Goal: Information Seeking & Learning: Learn about a topic

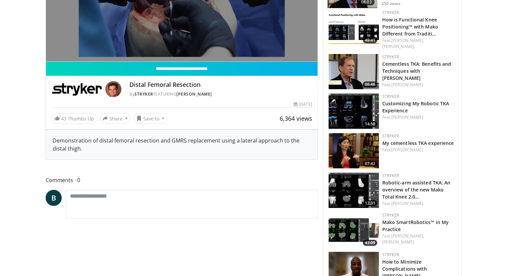
scroll to position [353, 0]
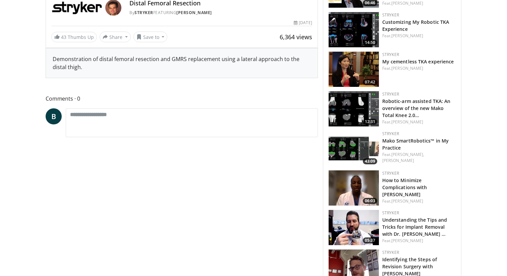
click at [359, 216] on img at bounding box center [354, 227] width 50 height 35
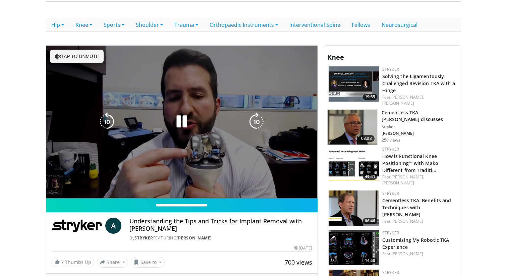
scroll to position [169, 0]
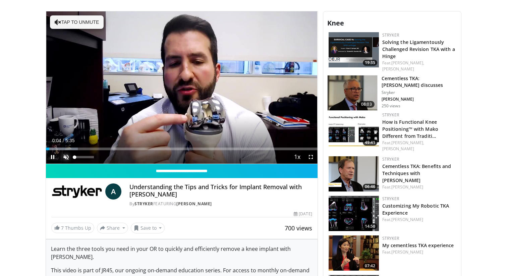
click at [64, 161] on span "Video Player" at bounding box center [65, 156] width 13 height 13
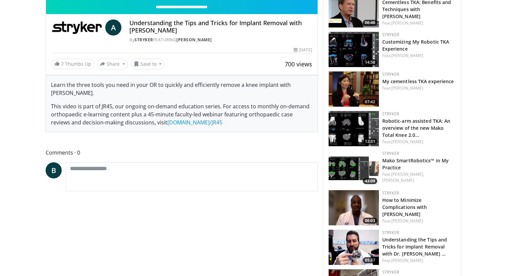
scroll to position [145, 0]
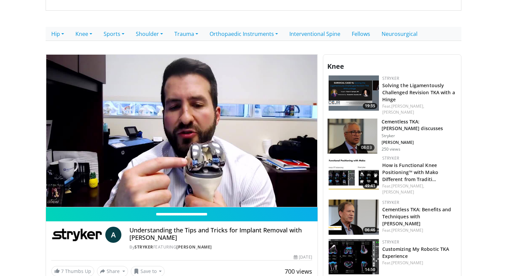
scroll to position [114, 0]
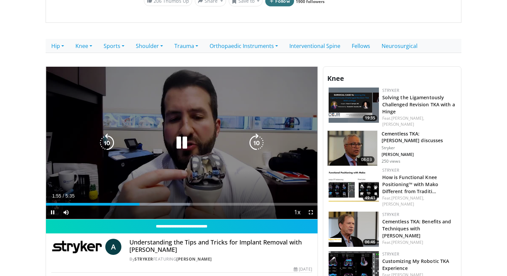
click at [130, 86] on div "10 seconds Tap to unmute" at bounding box center [182, 143] width 272 height 153
click at [108, 153] on div "10 seconds Tap to unmute" at bounding box center [182, 143] width 272 height 153
click at [108, 144] on icon "Video Player" at bounding box center [107, 143] width 19 height 19
click at [112, 146] on icon "Video Player" at bounding box center [107, 143] width 19 height 19
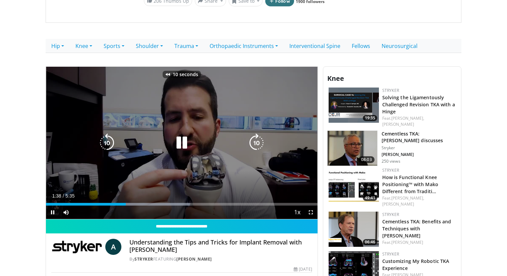
click at [112, 146] on icon "Video Player" at bounding box center [107, 143] width 19 height 19
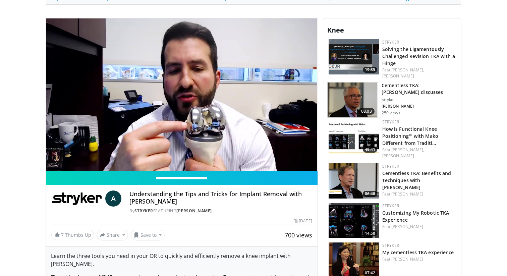
scroll to position [0, 0]
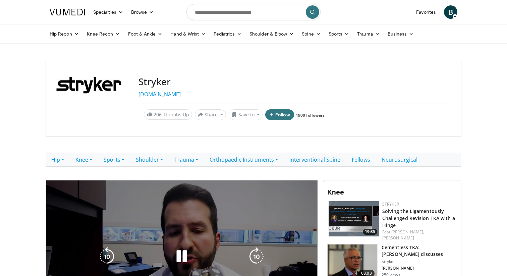
click at [208, 195] on div "20 seconds Tap to unmute" at bounding box center [182, 257] width 272 height 153
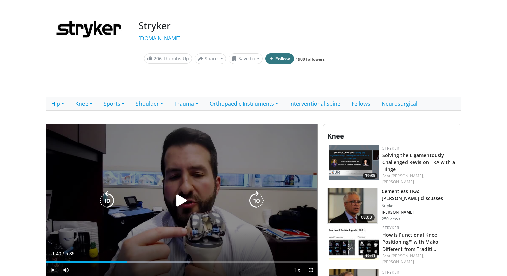
click at [184, 199] on icon "Video Player" at bounding box center [181, 200] width 19 height 19
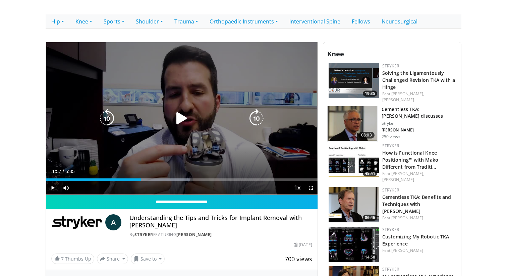
scroll to position [169, 0]
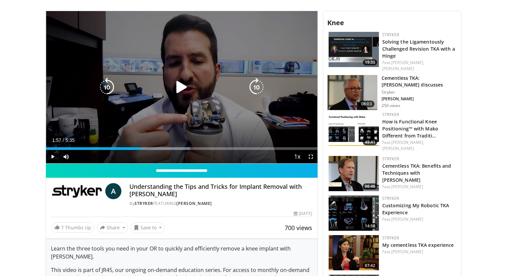
click at [191, 109] on div "20 seconds Tap to unmute" at bounding box center [182, 87] width 272 height 153
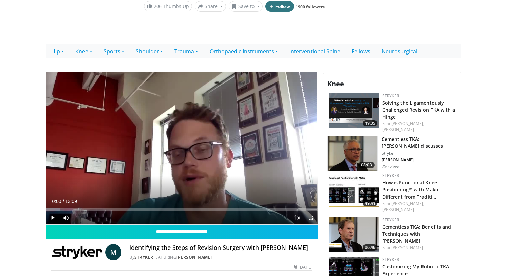
scroll to position [176, 0]
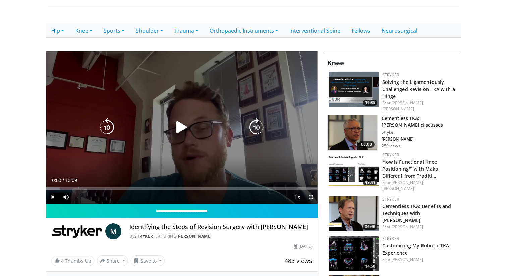
click at [187, 126] on icon "Video Player" at bounding box center [181, 127] width 19 height 19
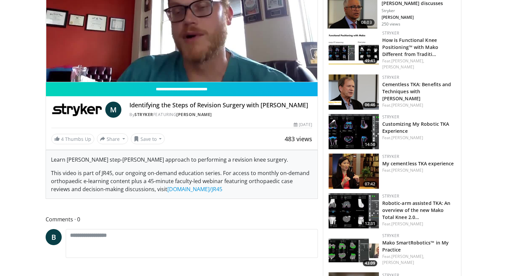
scroll to position [172, 0]
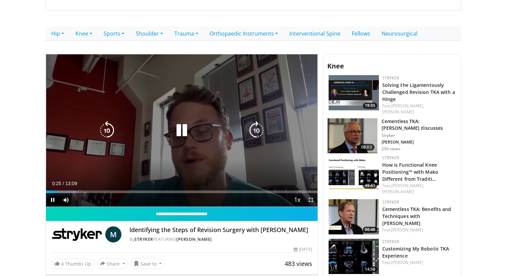
click at [107, 142] on div "10 seconds Tap to unmute" at bounding box center [182, 130] width 272 height 153
click at [105, 130] on icon "Video Player" at bounding box center [107, 130] width 19 height 19
click at [179, 141] on div "10 seconds Tap to unmute" at bounding box center [182, 130] width 272 height 153
click at [107, 130] on icon "Video Player" at bounding box center [107, 130] width 19 height 19
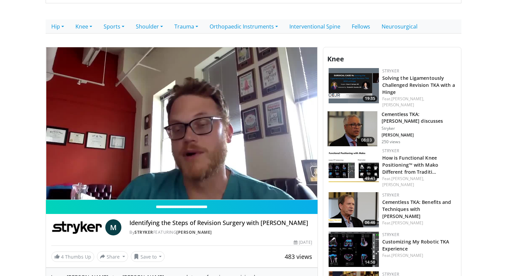
scroll to position [170, 0]
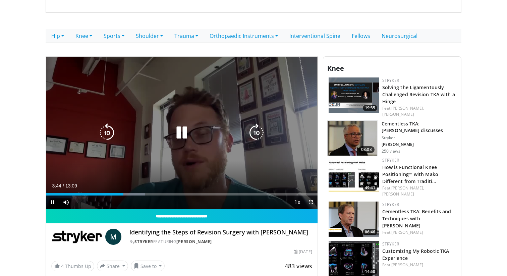
click at [111, 136] on icon "Video Player" at bounding box center [107, 132] width 19 height 19
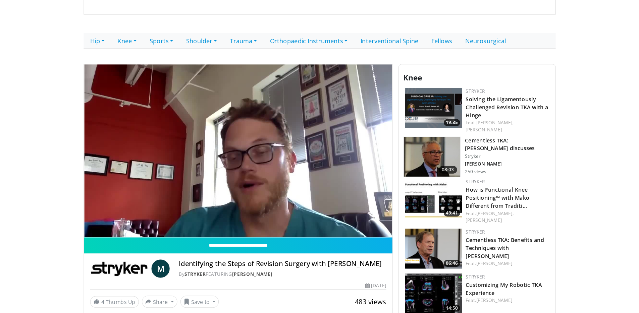
scroll to position [170, 0]
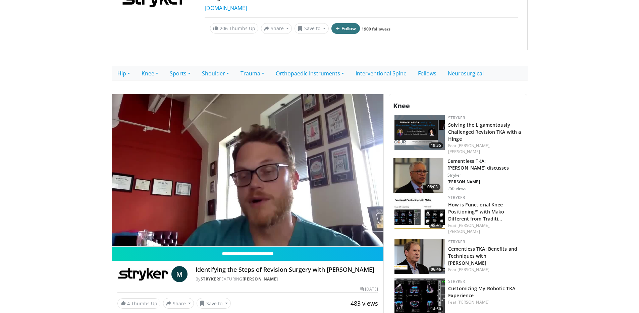
scroll to position [249, 0]
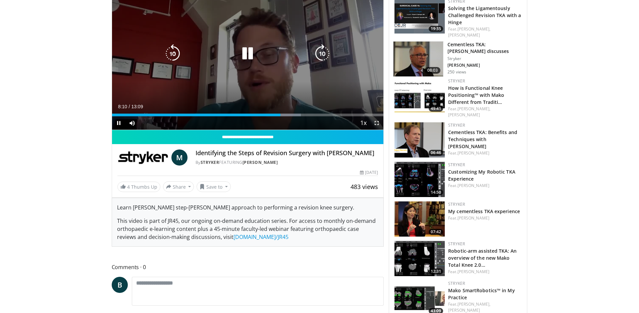
click at [176, 57] on icon "Video Player" at bounding box center [172, 53] width 19 height 19
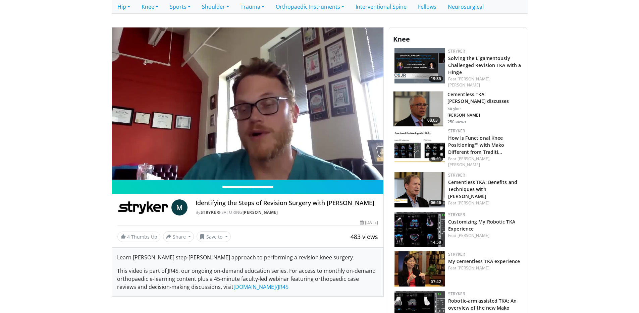
scroll to position [236, 0]
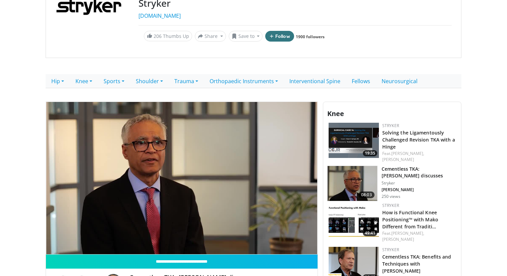
scroll to position [132, 0]
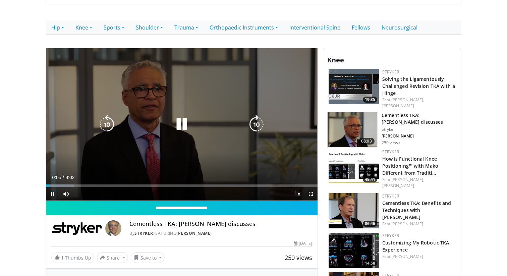
click at [161, 140] on div "10 seconds Tap to unmute" at bounding box center [182, 124] width 272 height 153
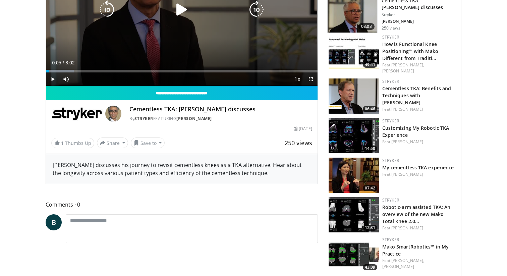
scroll to position [362, 0]
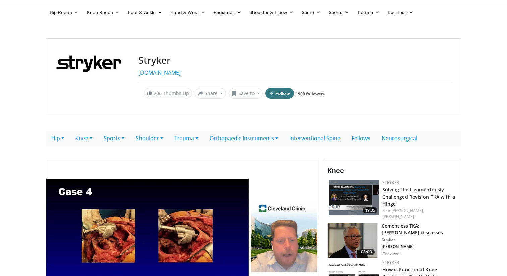
scroll to position [73, 0]
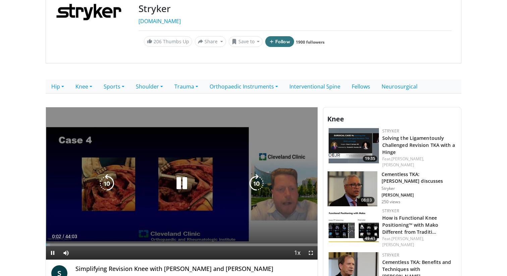
click at [168, 135] on div "10 seconds Tap to unmute" at bounding box center [182, 183] width 272 height 153
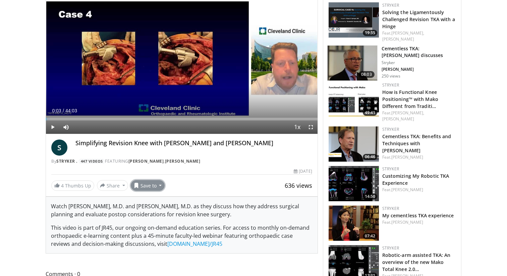
click at [142, 184] on button "Save to" at bounding box center [148, 185] width 34 height 11
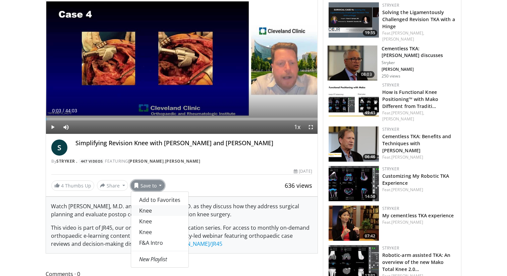
scroll to position [198, 0]
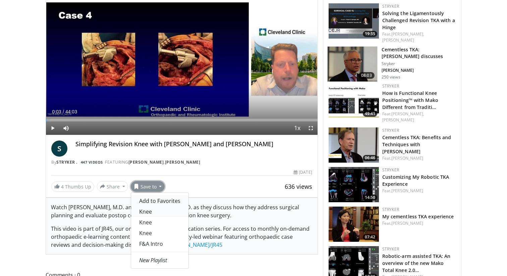
click at [152, 212] on link "Knee" at bounding box center [159, 211] width 57 height 11
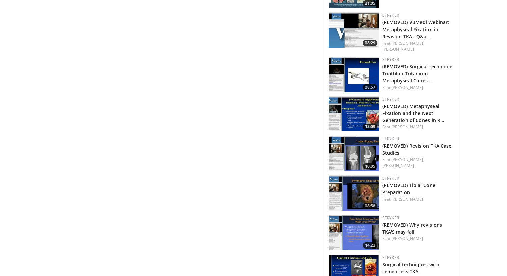
scroll to position [2311, 0]
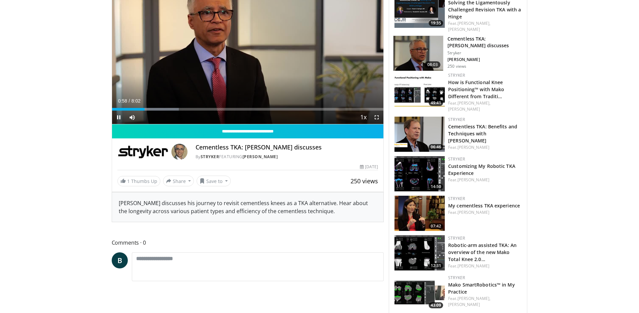
scroll to position [268, 0]
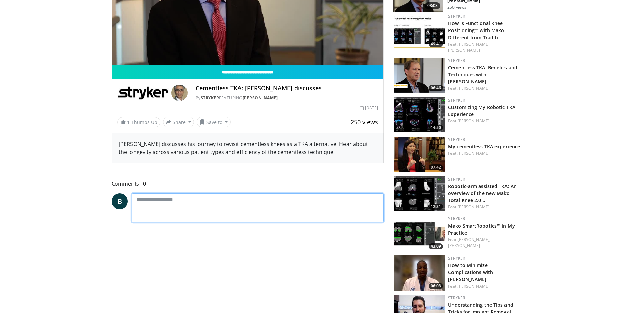
click at [219, 200] on textarea at bounding box center [258, 208] width 252 height 29
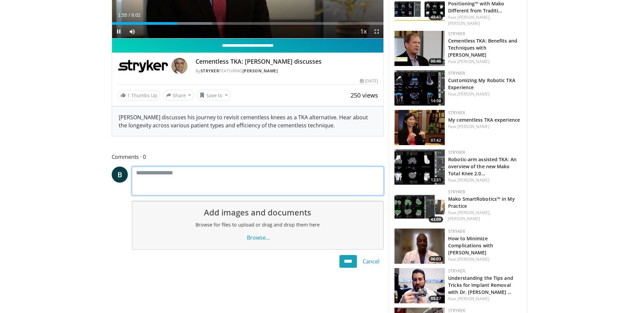
scroll to position [182, 0]
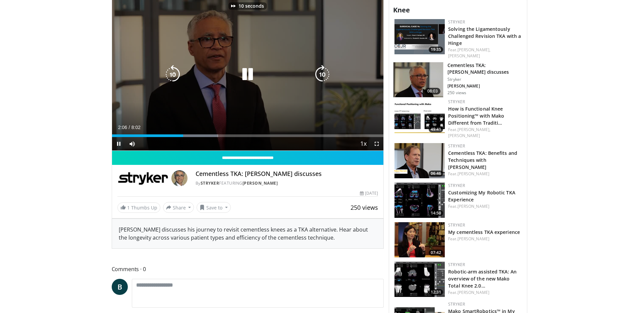
click at [249, 66] on icon "Video Player" at bounding box center [247, 74] width 19 height 19
click at [248, 67] on icon "Video Player" at bounding box center [247, 74] width 19 height 19
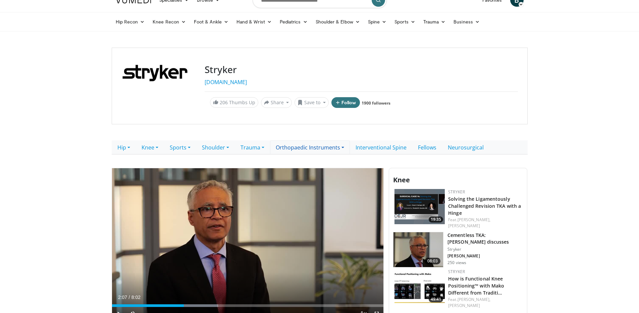
scroll to position [12, 0]
